Goal: Information Seeking & Learning: Learn about a topic

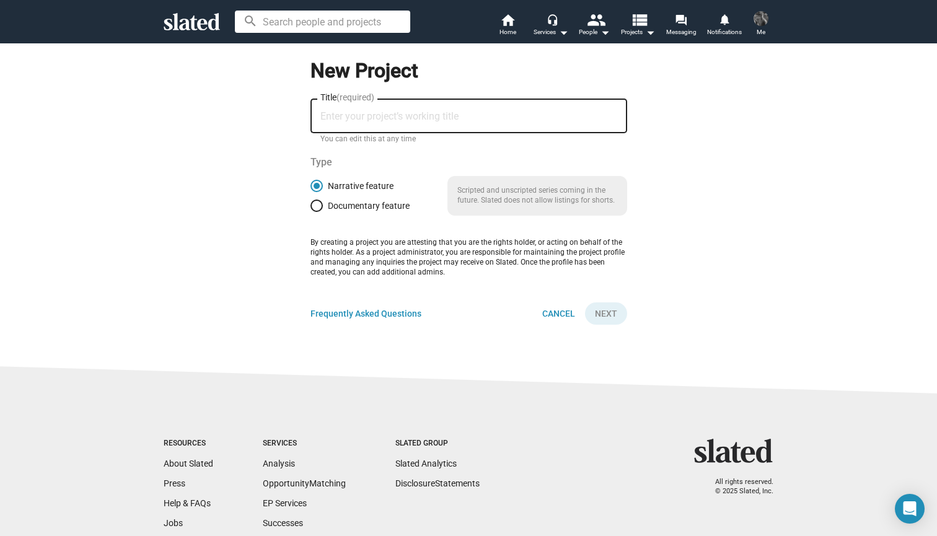
click at [408, 113] on input "Title (required)" at bounding box center [468, 116] width 297 height 11
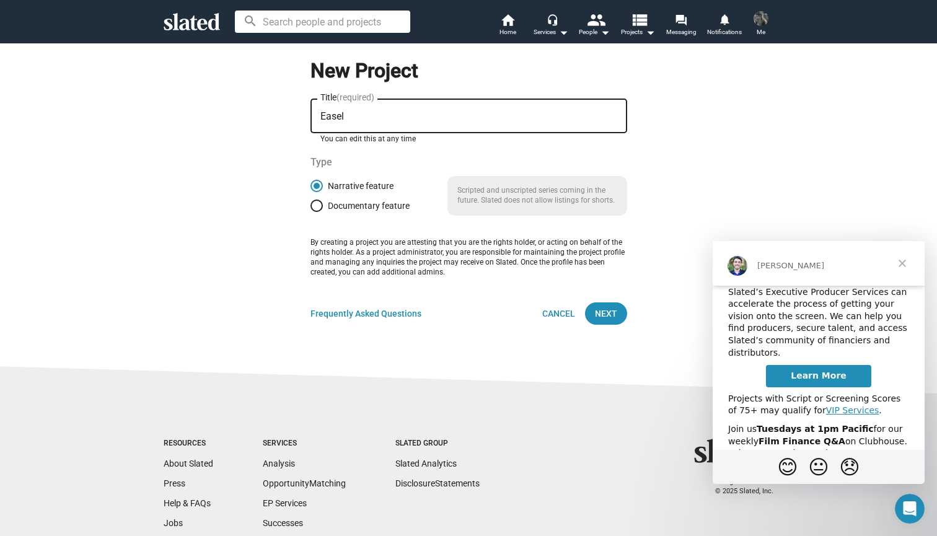
scroll to position [17, 0]
type input "Easel"
click at [813, 372] on span "Learn More" at bounding box center [819, 377] width 56 height 10
click at [604, 314] on span "Next" at bounding box center [606, 313] width 22 height 22
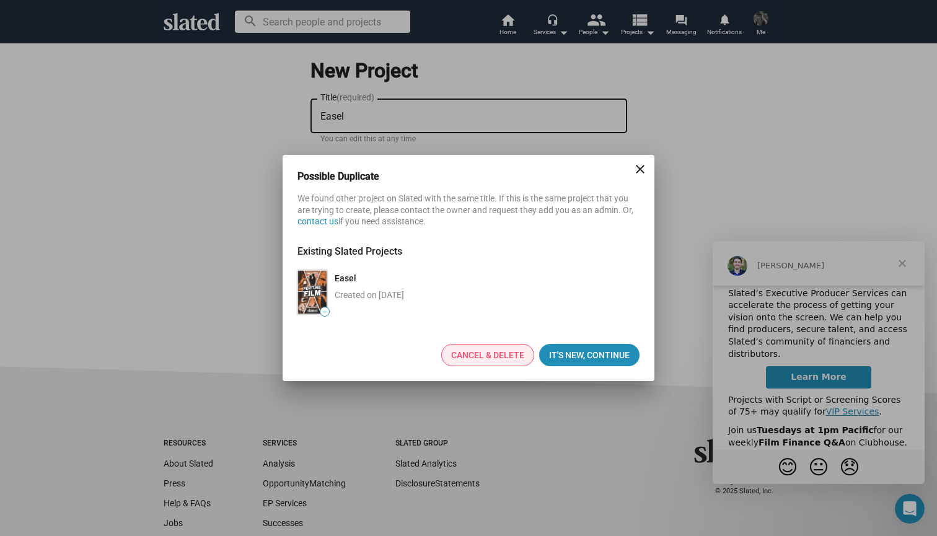
click at [494, 361] on span "Cancel & delete" at bounding box center [487, 355] width 73 height 21
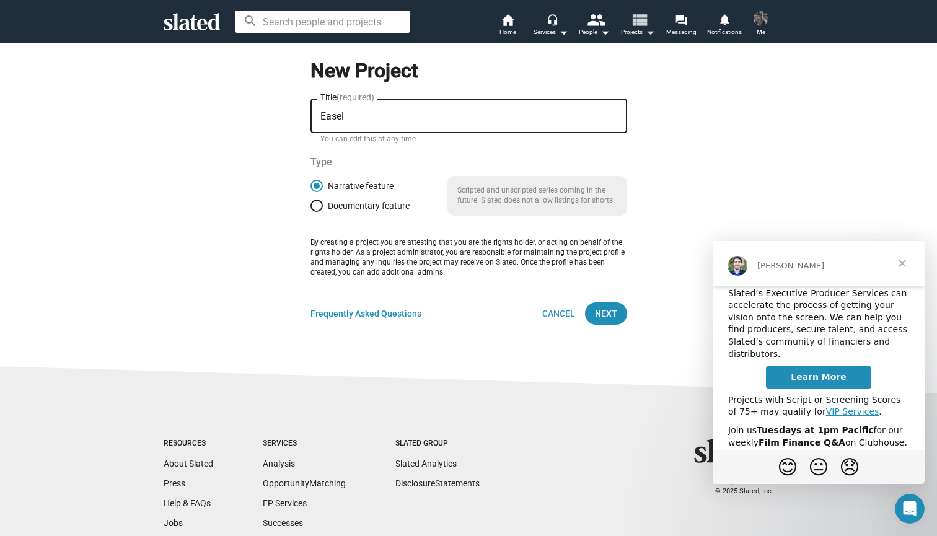
click at [644, 32] on mat-icon "arrow_drop_down" at bounding box center [650, 32] width 15 height 15
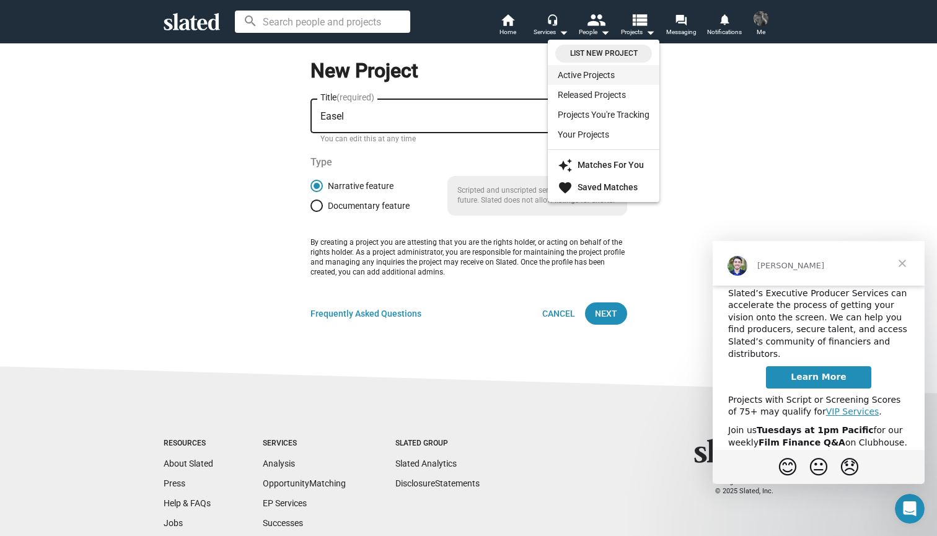
click at [607, 74] on link "Active Projects" at bounding box center [604, 75] width 112 height 20
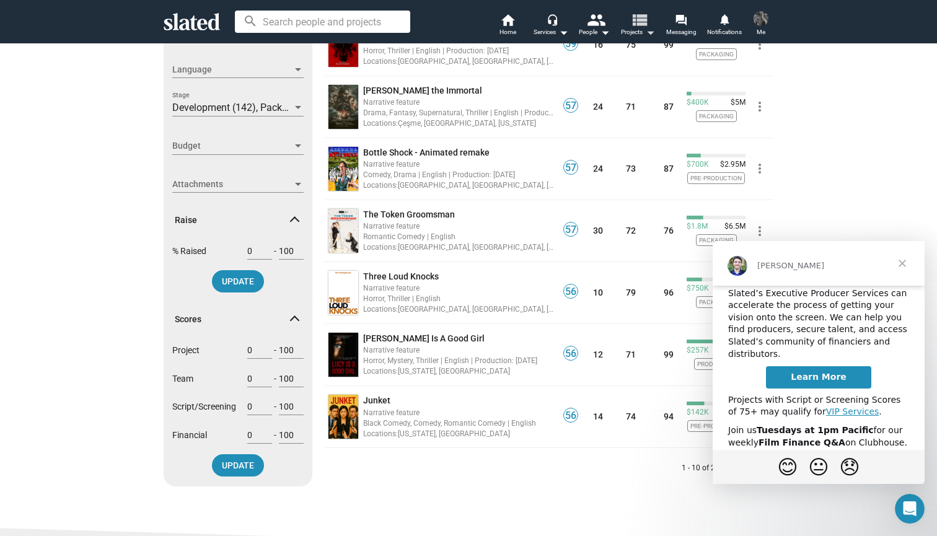
scroll to position [336, 0]
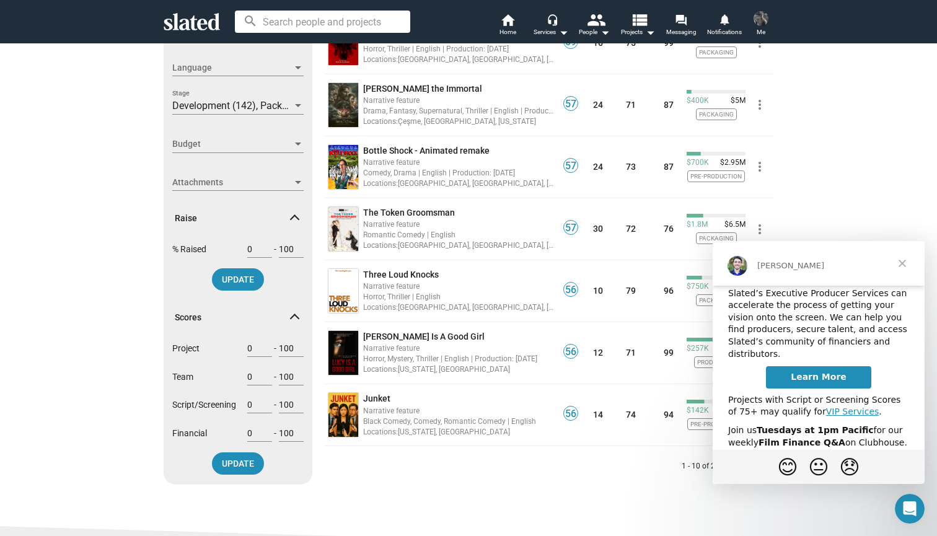
click at [295, 315] on span at bounding box center [294, 320] width 7 height 12
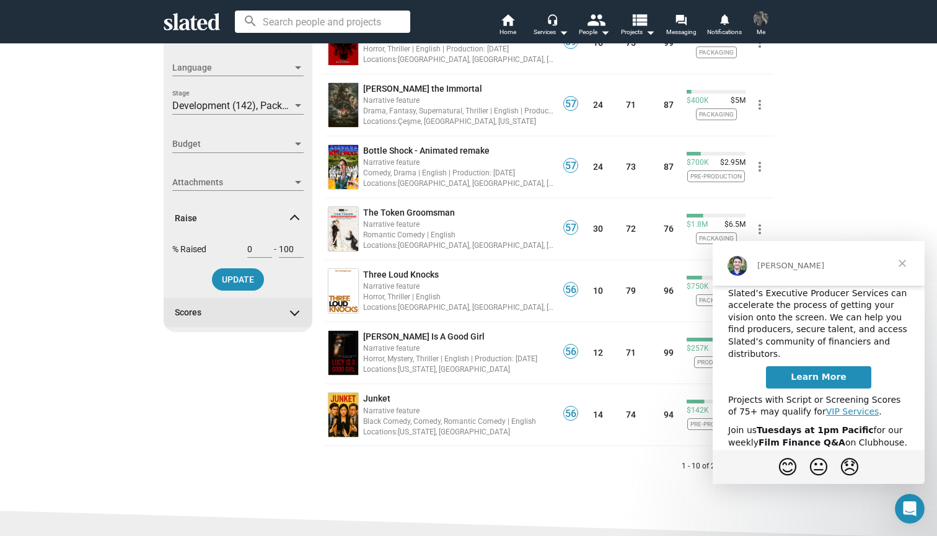
click at [294, 311] on span at bounding box center [294, 311] width 7 height 12
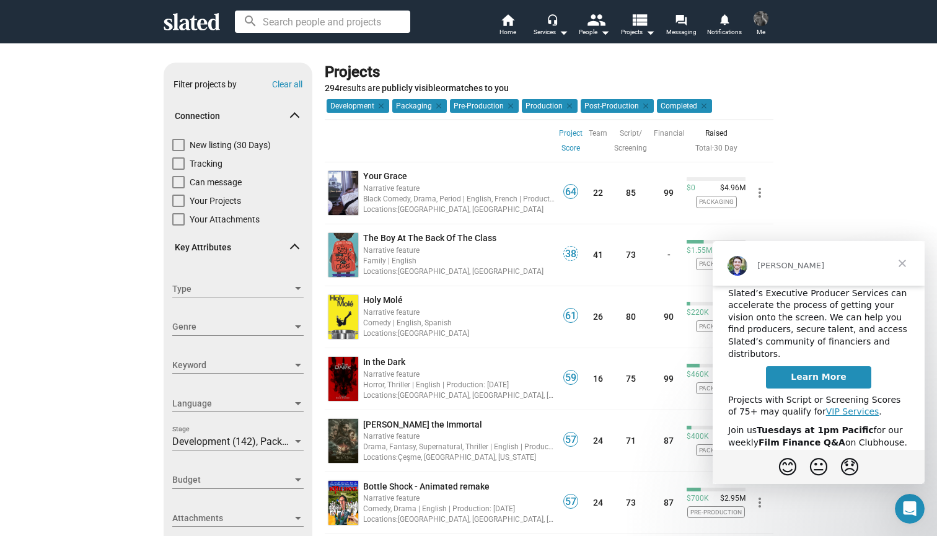
scroll to position [0, 0]
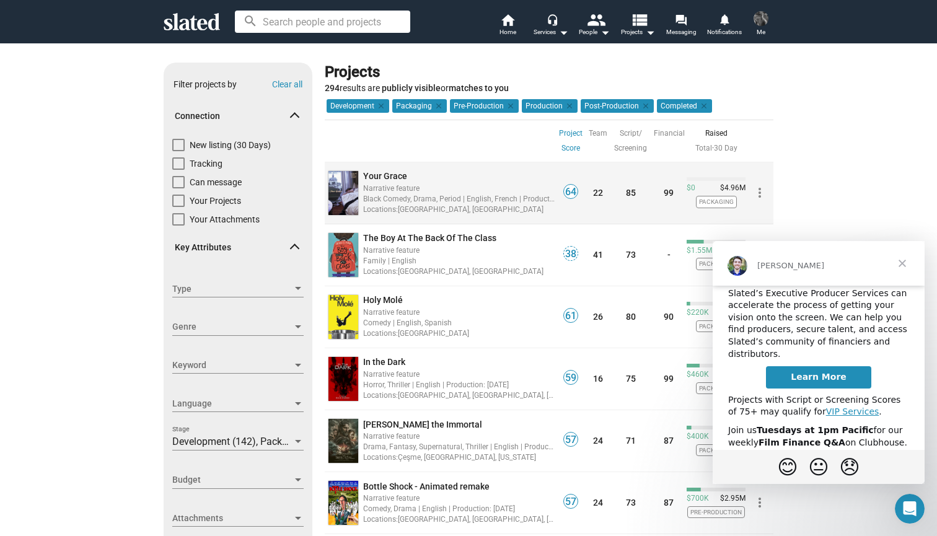
click at [409, 196] on div "Black Comedy, Drama, Period | English, French | Production: Apr, 2026" at bounding box center [459, 199] width 192 height 12
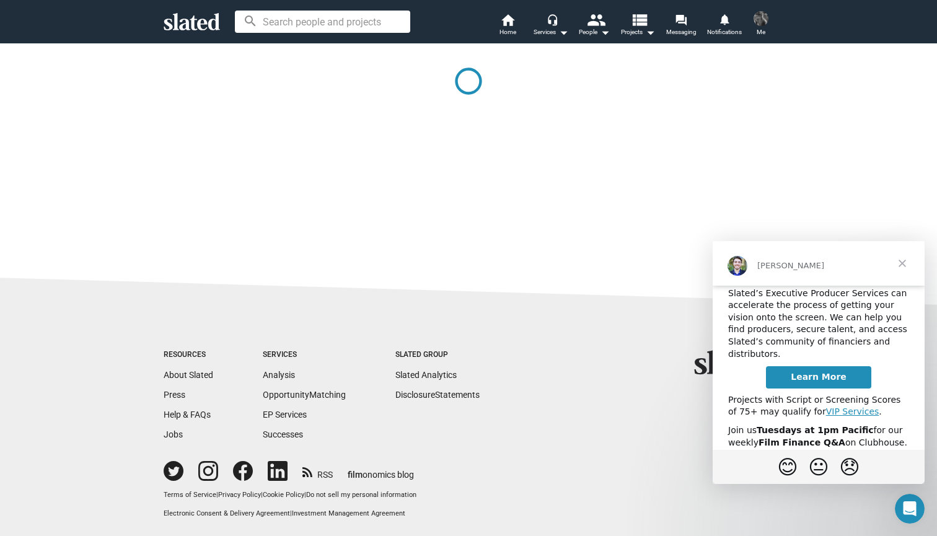
click at [900, 268] on span "Close" at bounding box center [902, 263] width 45 height 45
